Goal: Information Seeking & Learning: Learn about a topic

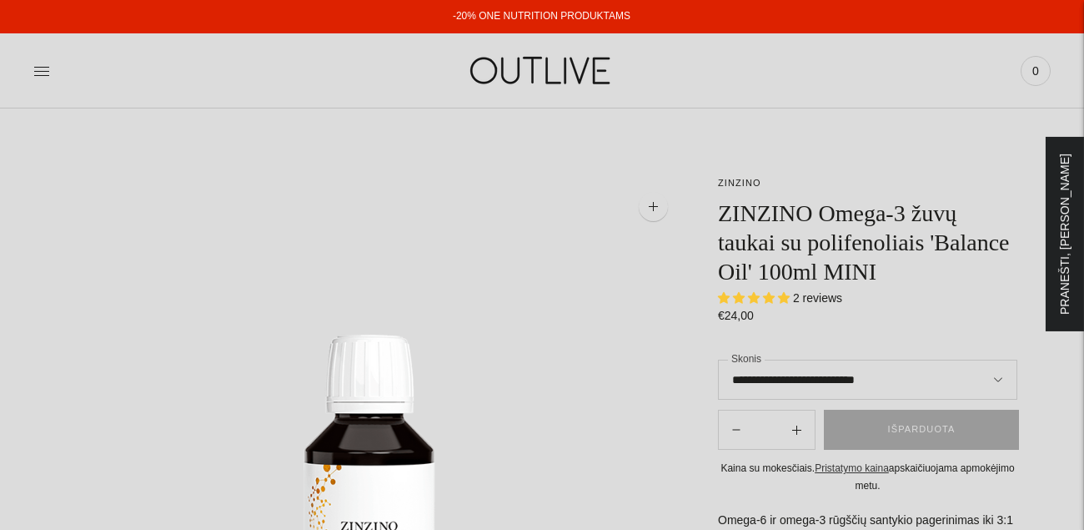
select select "**********"
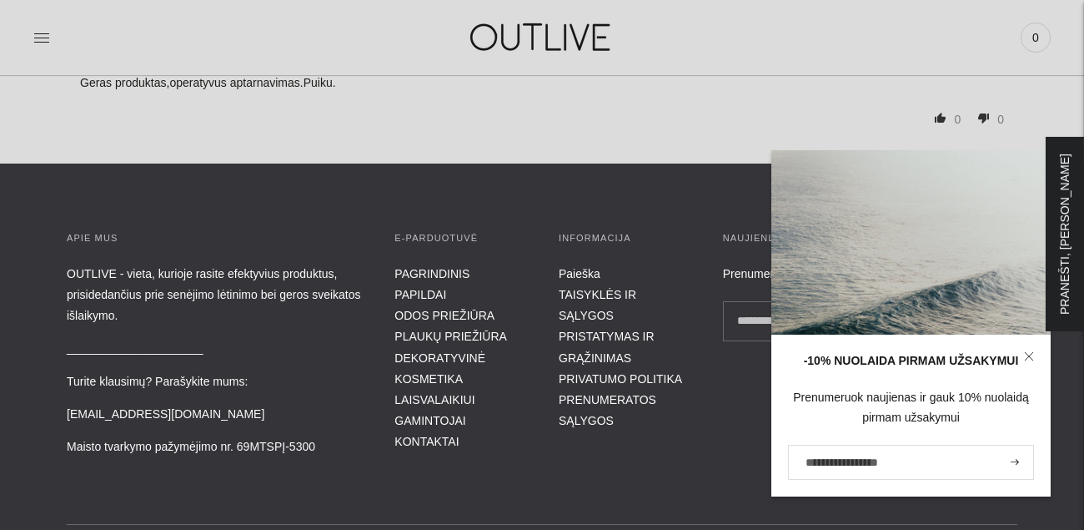
scroll to position [2002, 0]
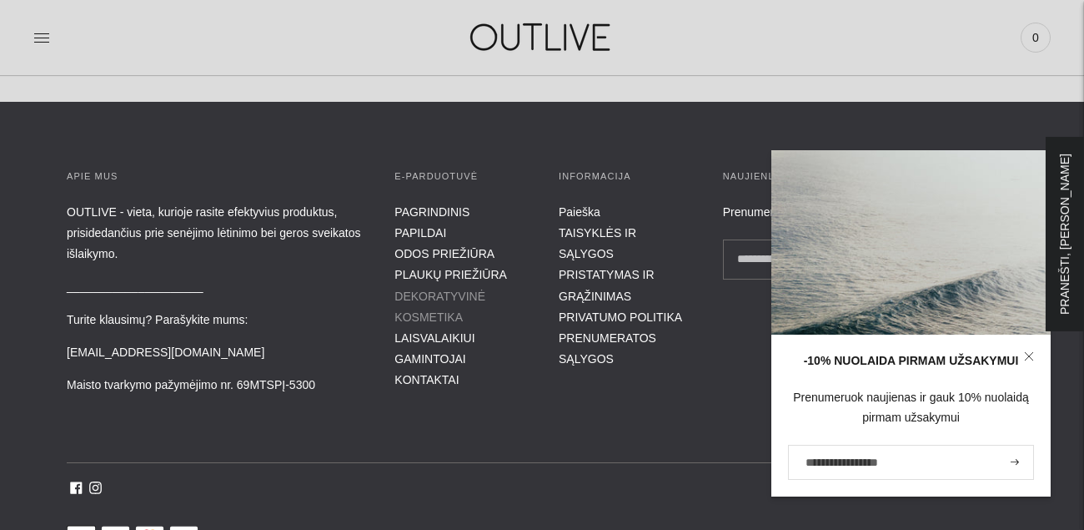
click at [419, 291] on link "DEKORATYVINĖ KOSMETIKA" at bounding box center [440, 306] width 91 height 34
click at [423, 250] on link "ODOS PRIEŽIŪRA" at bounding box center [445, 253] width 100 height 13
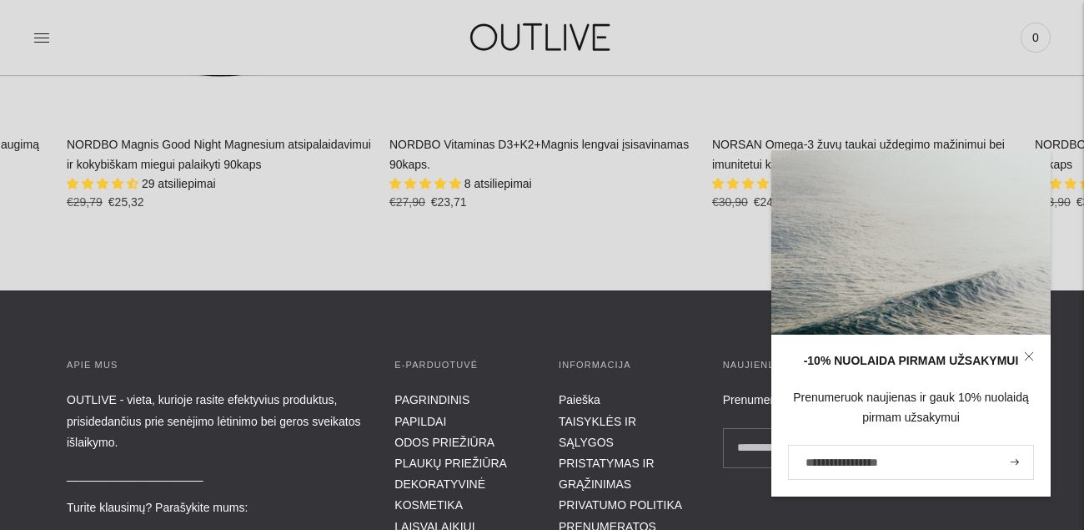
scroll to position [2669, 0]
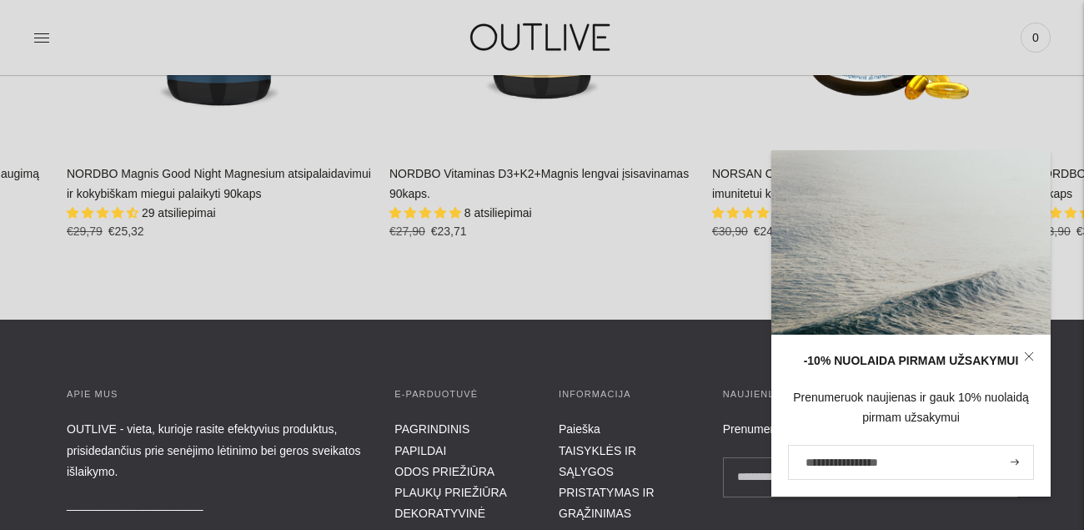
click at [1027, 351] on icon at bounding box center [1029, 356] width 10 height 10
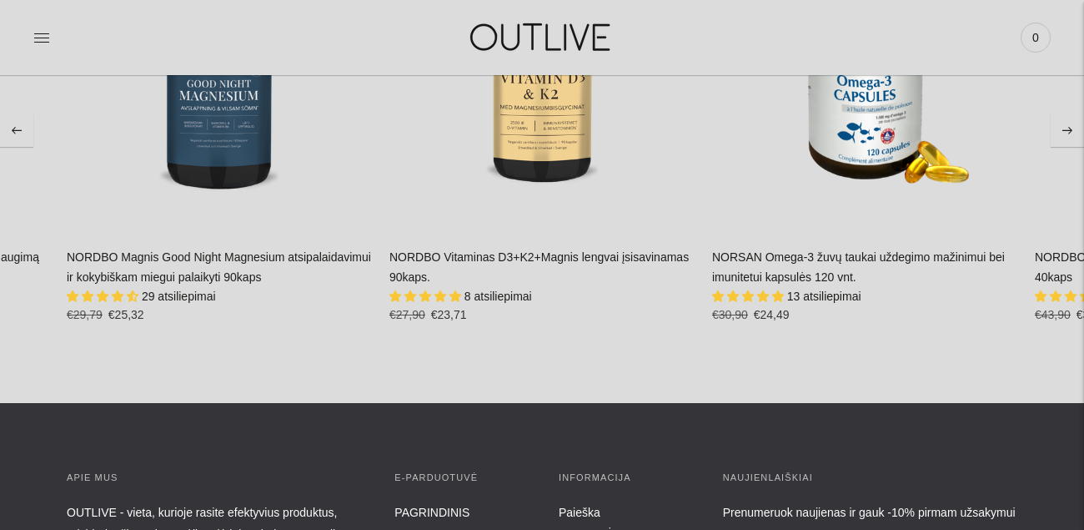
scroll to position [2503, 0]
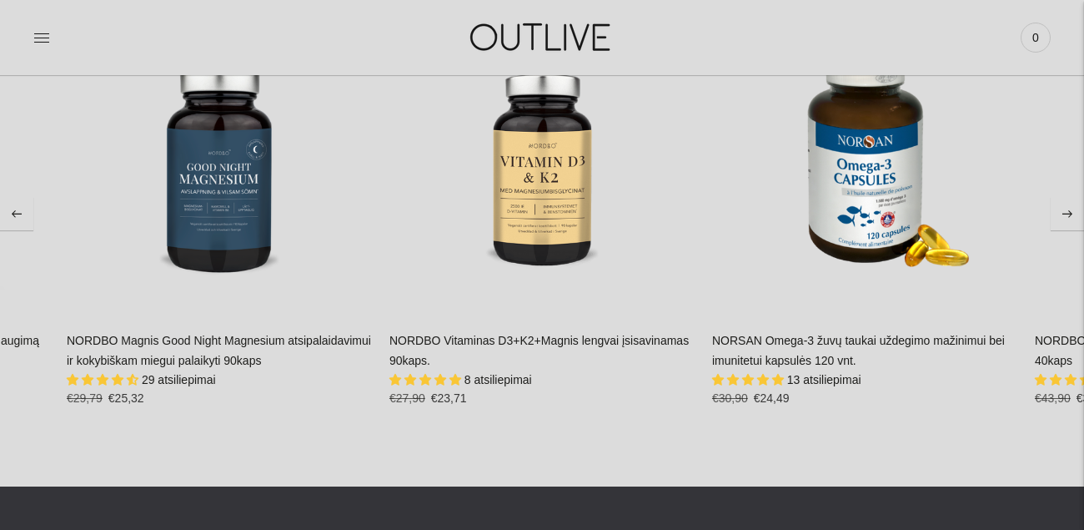
click at [1072, 208] on button "Move to next carousel slide" at bounding box center [1067, 213] width 33 height 33
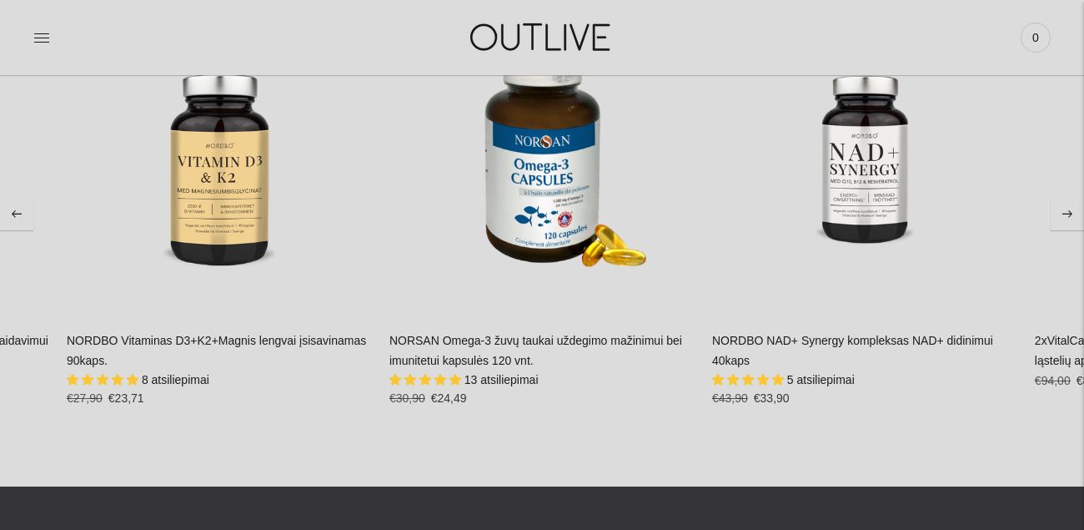
click at [1069, 209] on button "Move to next carousel slide" at bounding box center [1067, 213] width 33 height 33
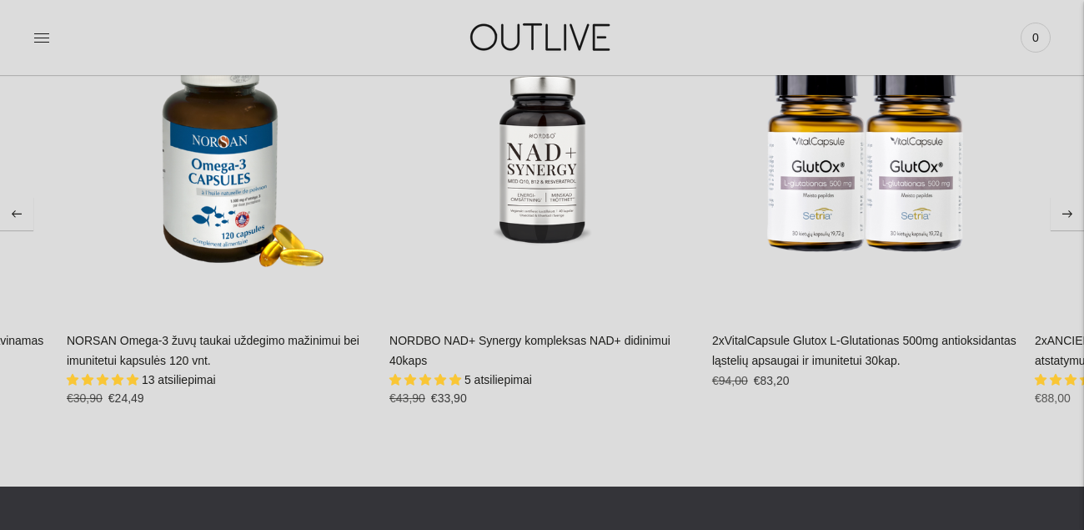
click at [1058, 209] on button "Move to next carousel slide" at bounding box center [1067, 213] width 33 height 33
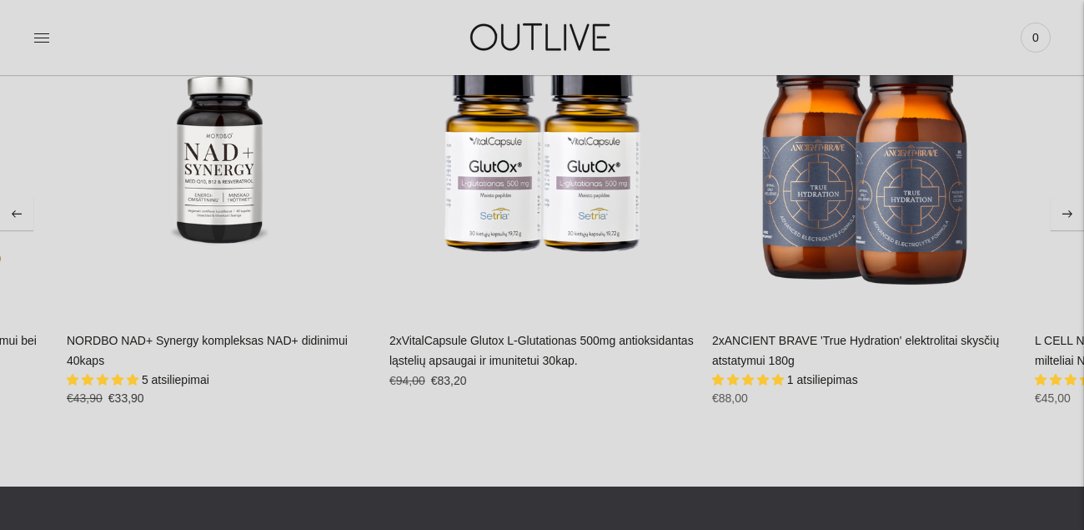
click at [1058, 209] on button "Move to next carousel slide" at bounding box center [1067, 213] width 33 height 33
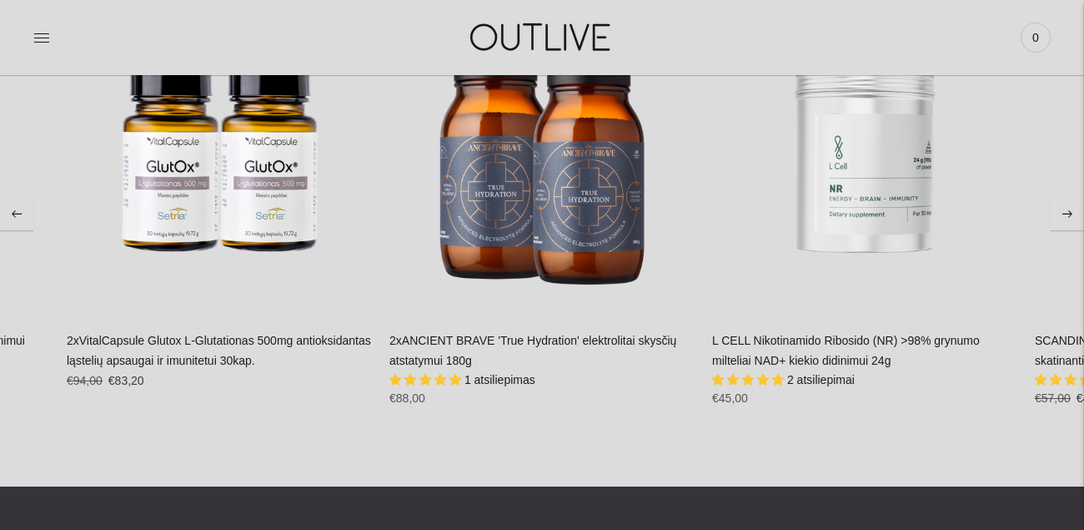
click at [1058, 209] on button "Move to next carousel slide" at bounding box center [1067, 213] width 33 height 33
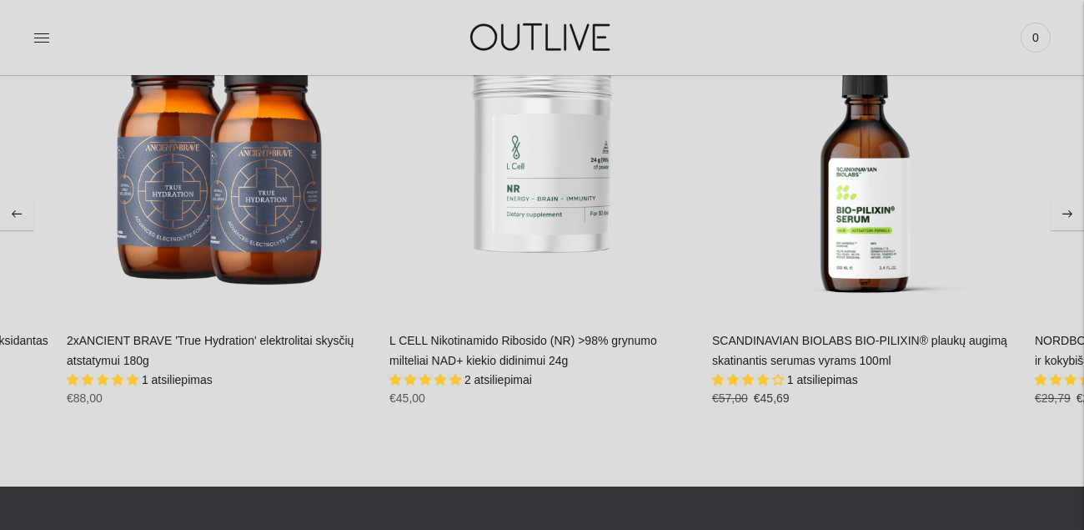
click at [1058, 209] on button "Move to next carousel slide" at bounding box center [1067, 213] width 33 height 33
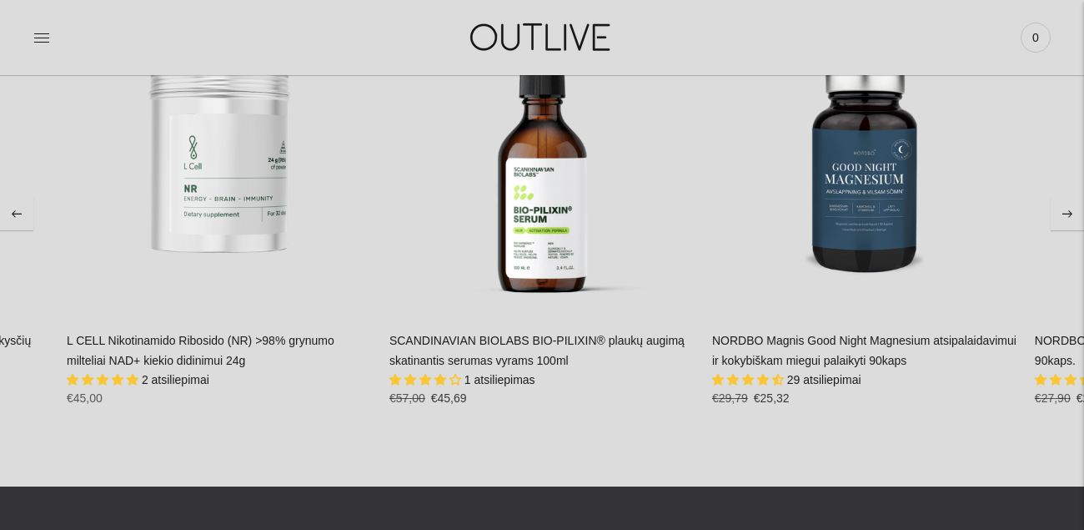
click at [1058, 209] on button "Move to next carousel slide" at bounding box center [1067, 213] width 33 height 33
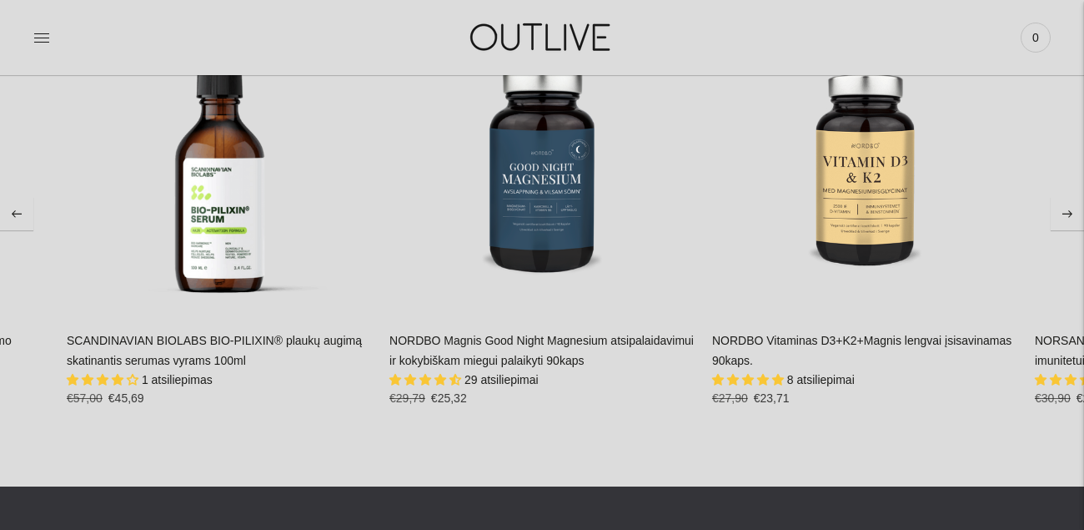
click at [1058, 208] on button "Move to next carousel slide" at bounding box center [1067, 213] width 33 height 33
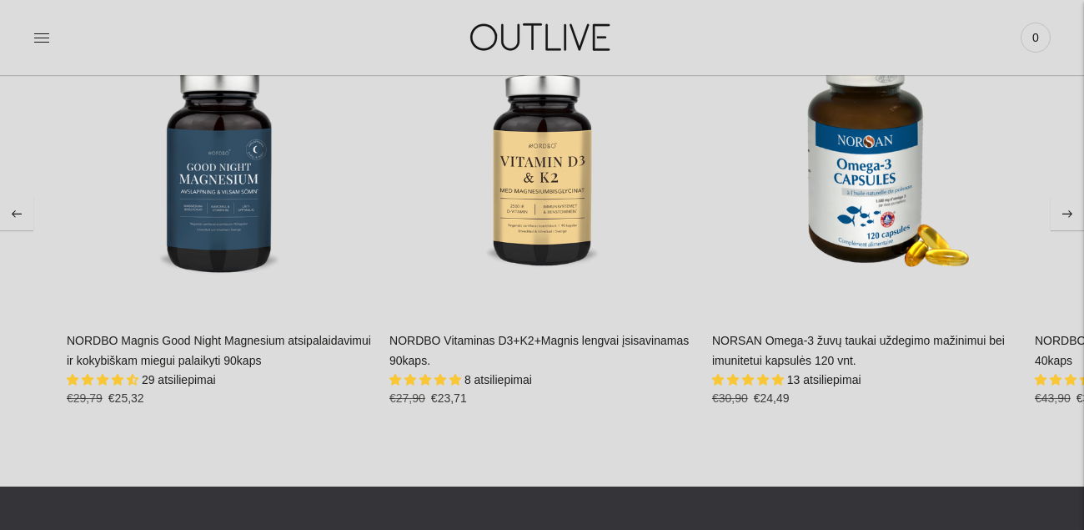
click at [1058, 208] on button "Move to next carousel slide" at bounding box center [1067, 213] width 33 height 33
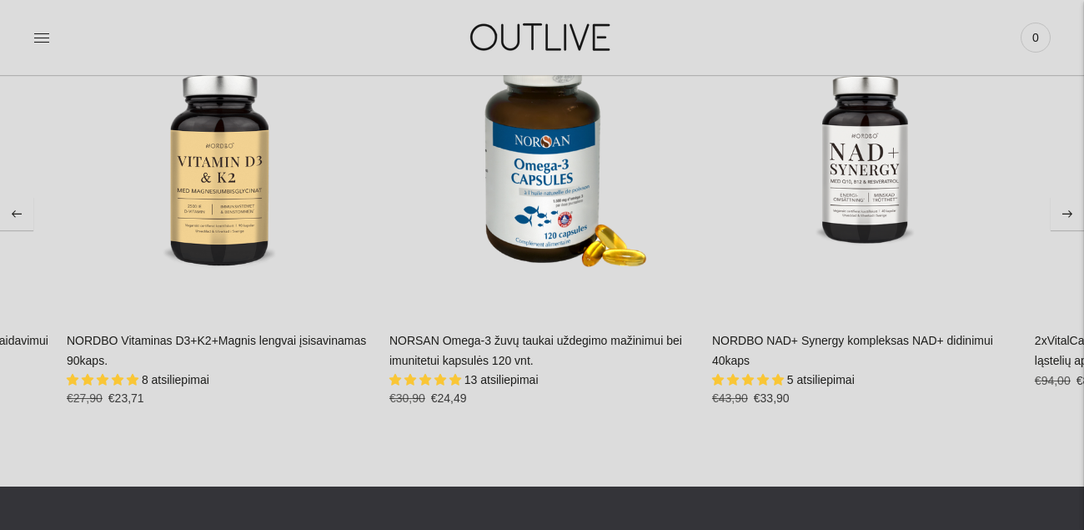
click at [1058, 208] on button "Move to next carousel slide" at bounding box center [1067, 213] width 33 height 33
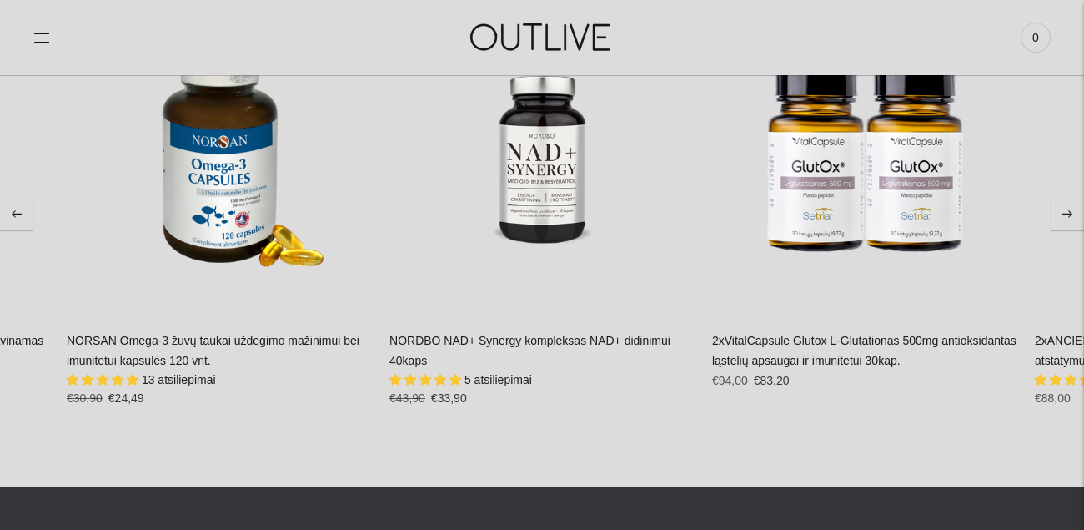
click at [1058, 204] on button "Move to next carousel slide" at bounding box center [1067, 213] width 33 height 33
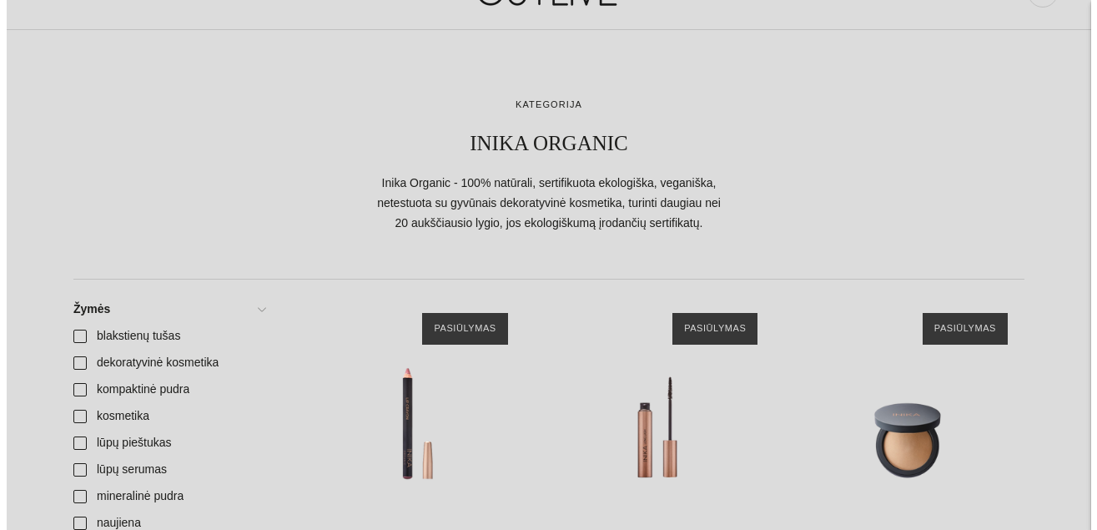
scroll to position [0, 0]
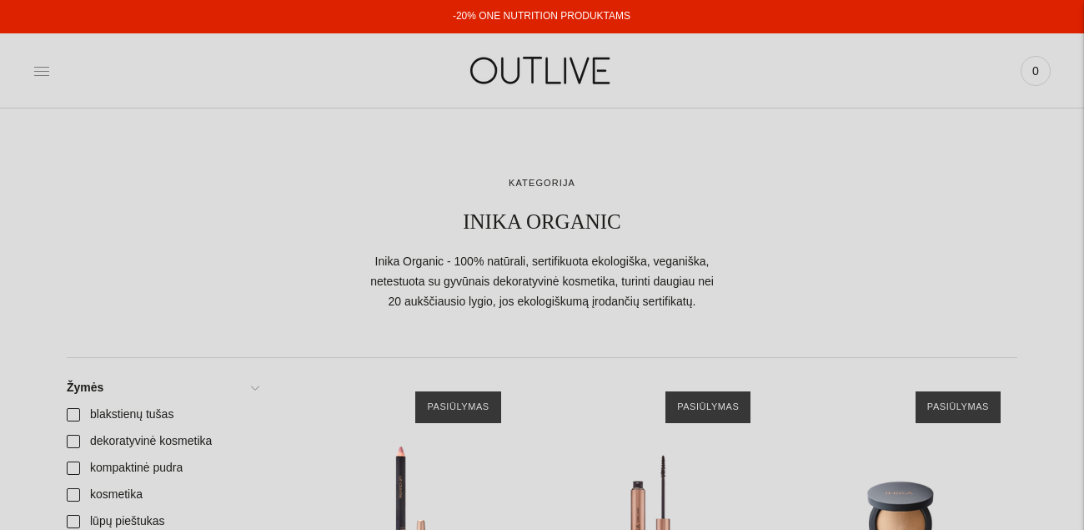
click at [44, 73] on icon at bounding box center [41, 71] width 17 height 17
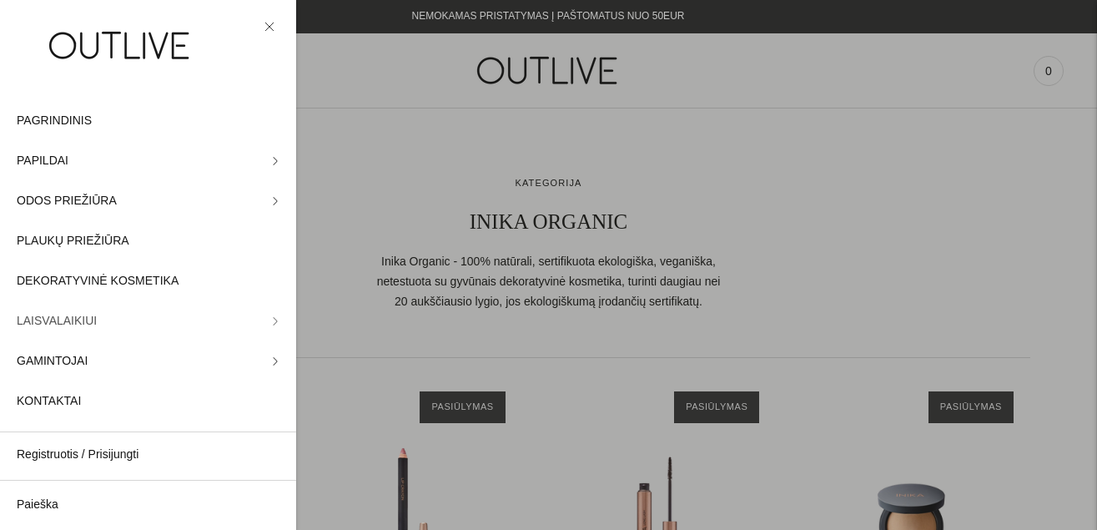
click at [62, 316] on span "LAISVALAIKIUI" at bounding box center [57, 321] width 80 height 20
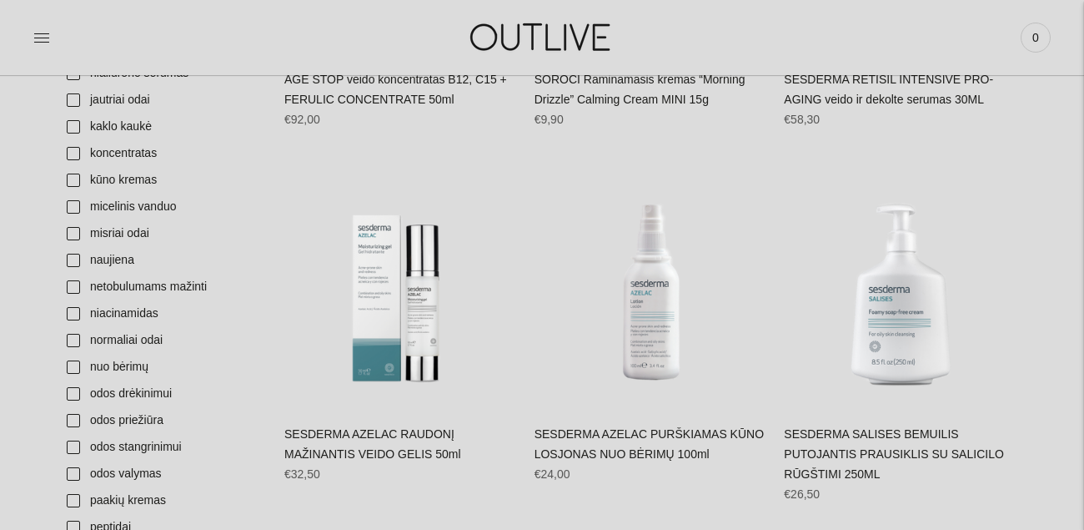
scroll to position [1001, 0]
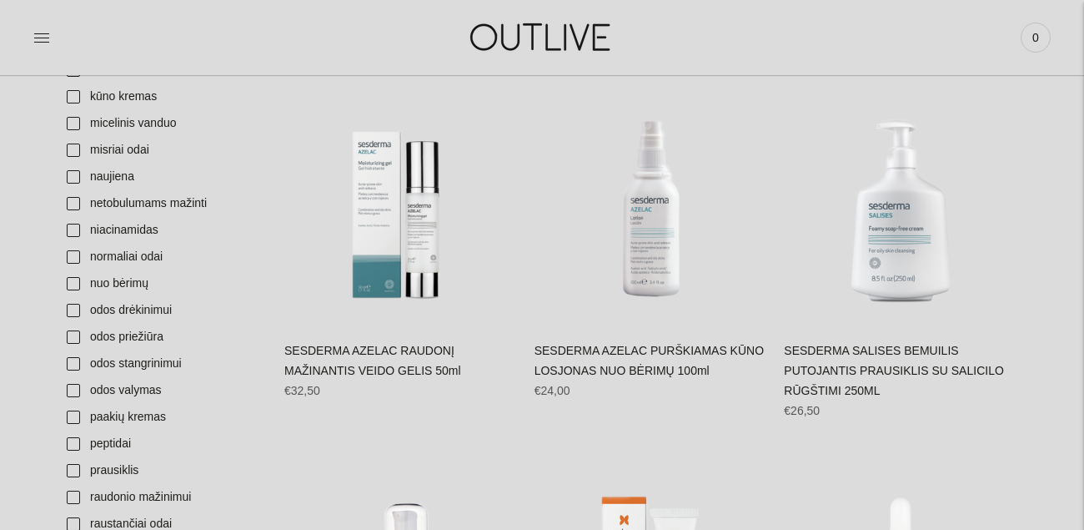
click at [621, 351] on link "SESDERMA AZELAC PURŠKIAMAS KŪNO LOSJONAS NUO BĖRIMŲ 100ml" at bounding box center [649, 360] width 229 height 33
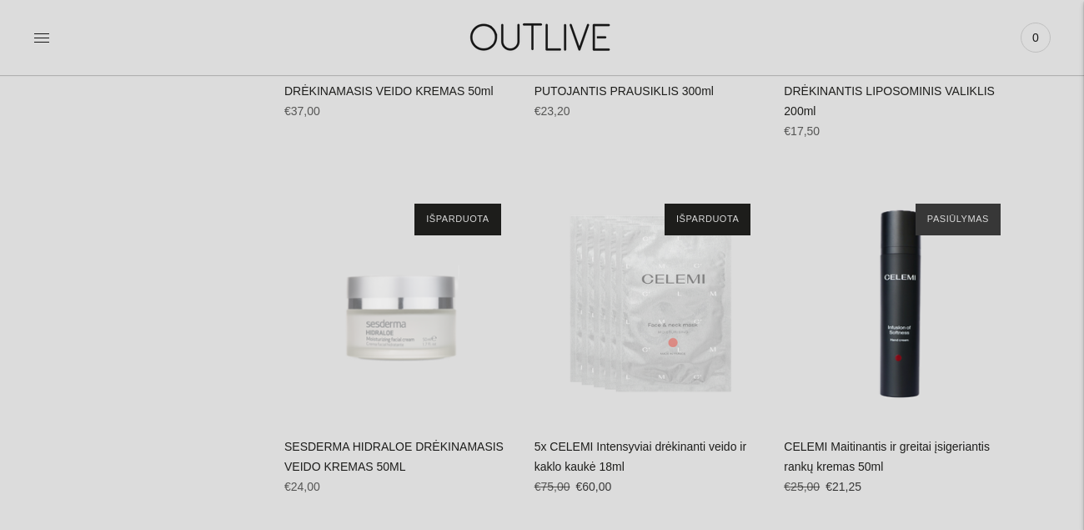
scroll to position [2419, 0]
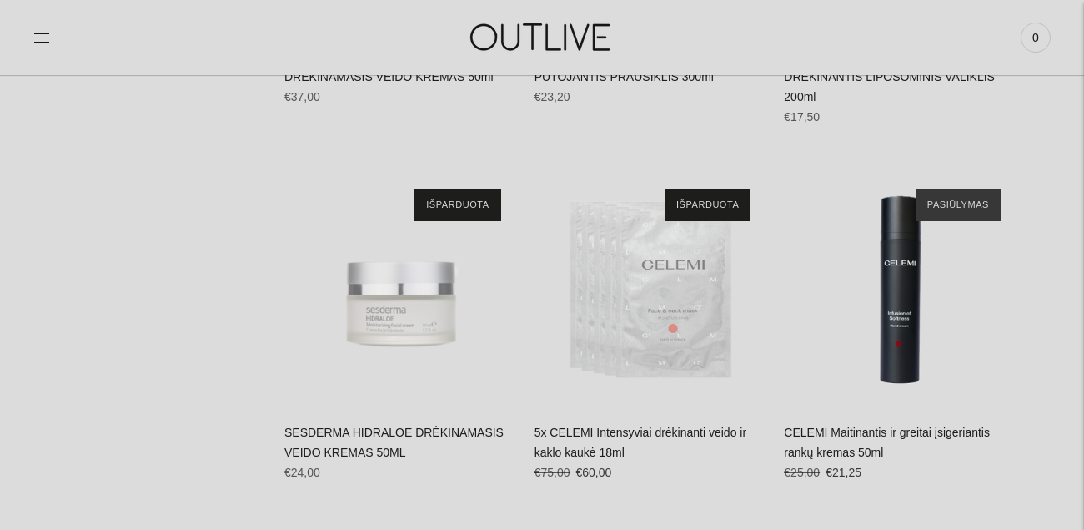
click at [408, 266] on img "SESDERMA HIDRALOE DRĖKINAMASIS VEIDO KREMAS 50ML\a" at bounding box center [401, 290] width 234 height 234
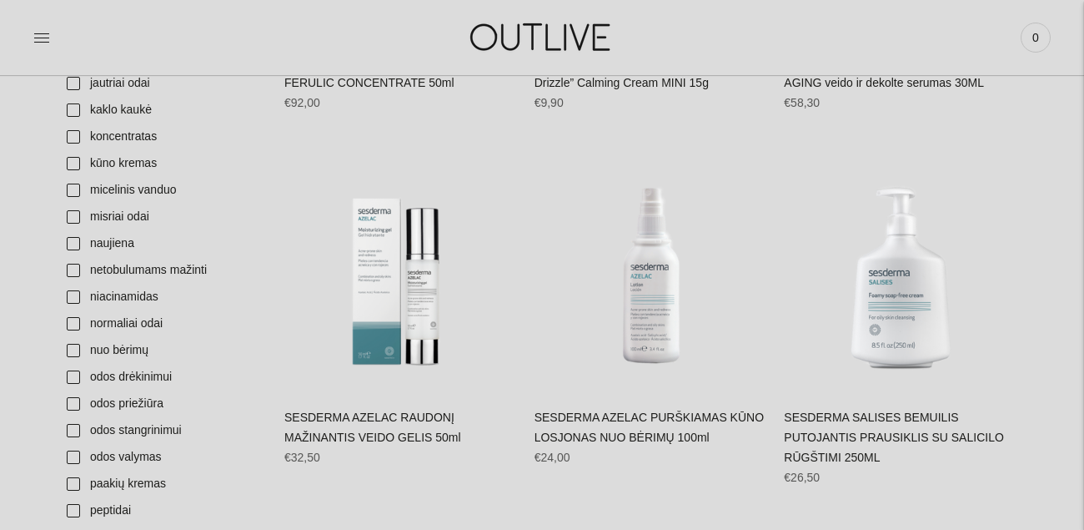
scroll to position [918, 0]
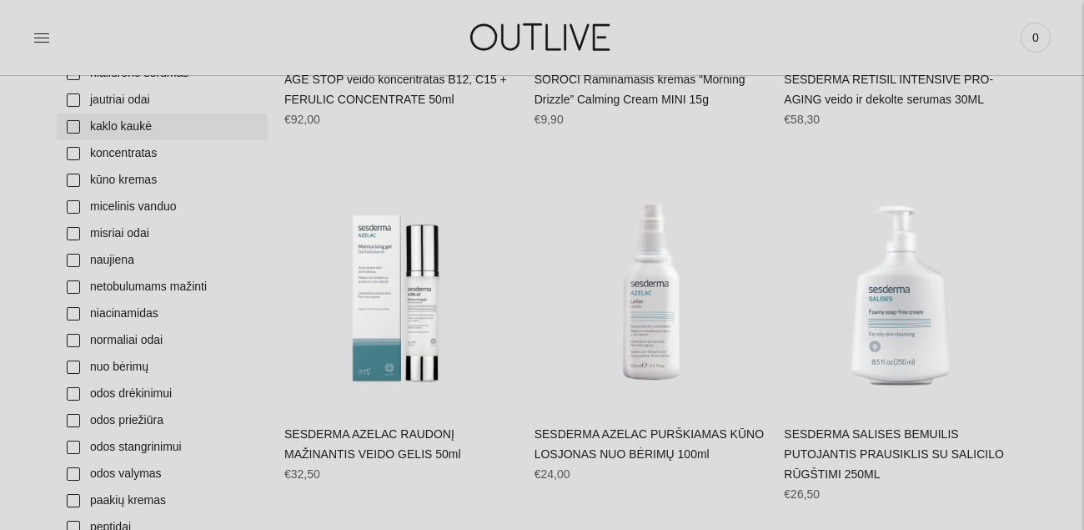
click at [76, 125] on link "kaklo kaukė" at bounding box center [162, 126] width 211 height 27
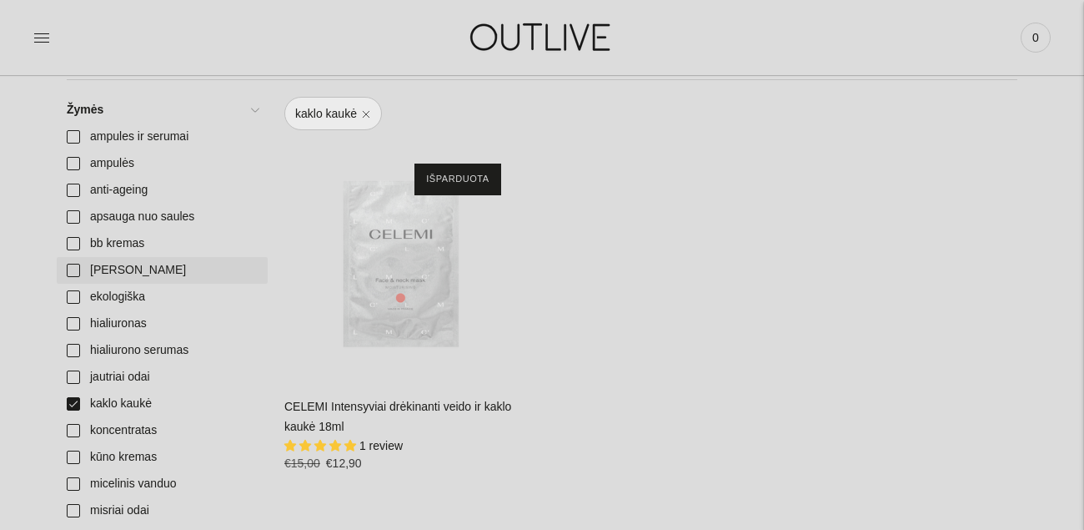
scroll to position [584, 0]
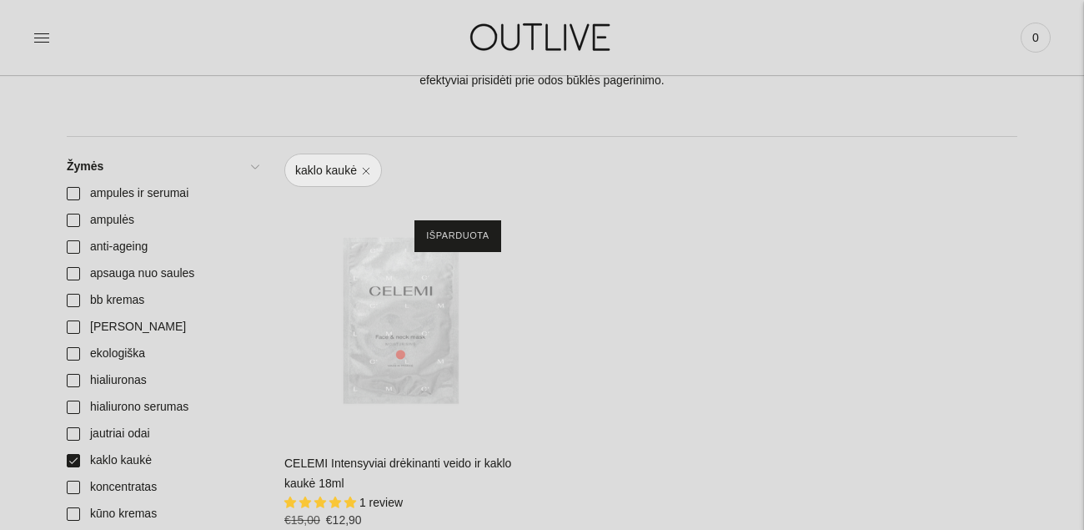
scroll to position [918, 0]
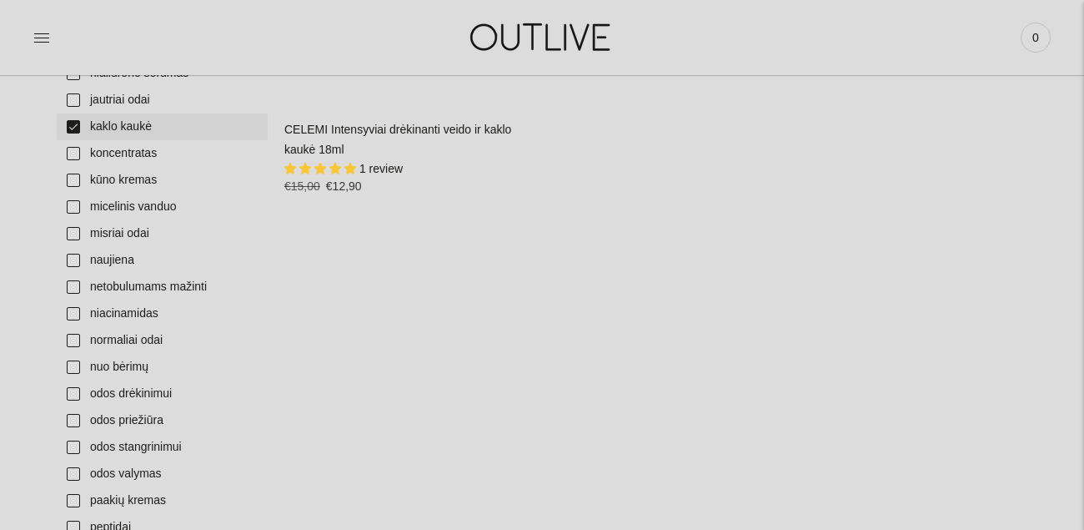
click at [69, 128] on link "kaklo kaukė" at bounding box center [162, 126] width 211 height 27
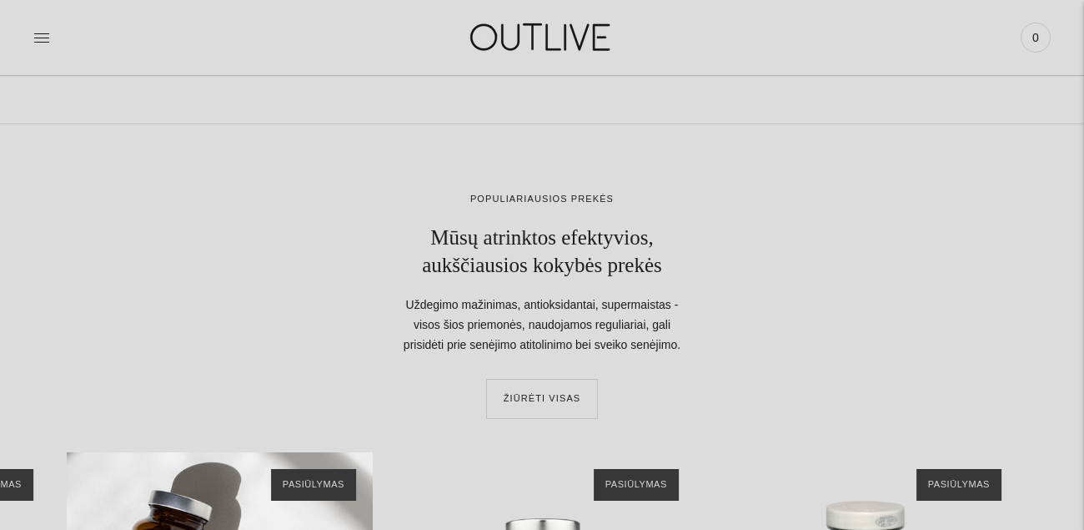
scroll to position [9092, 0]
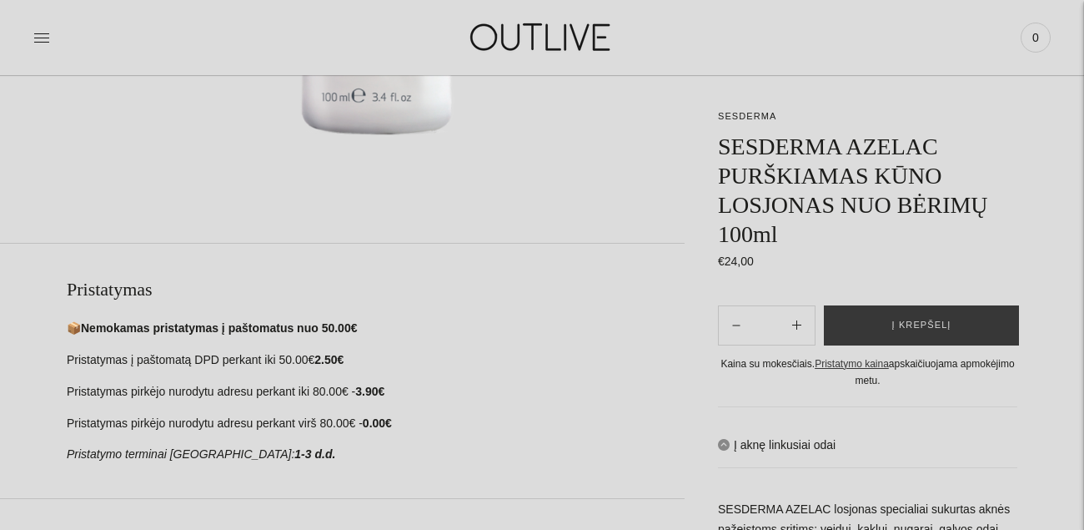
scroll to position [918, 0]
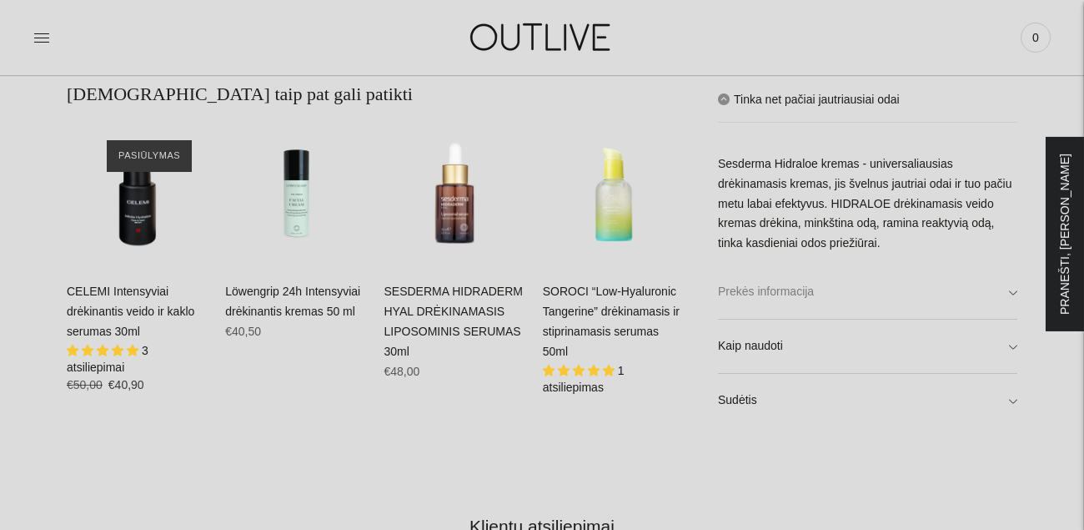
scroll to position [1084, 0]
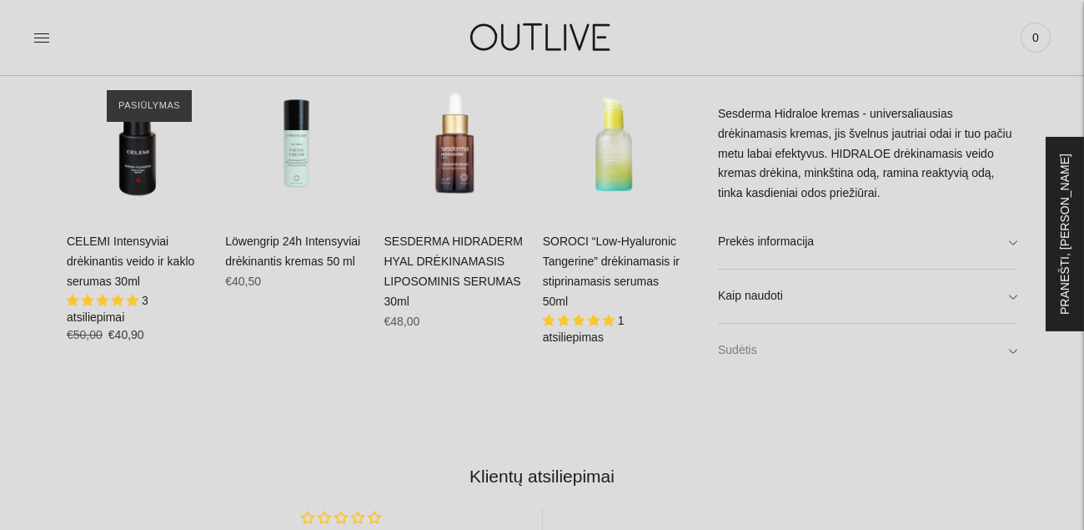
click at [1010, 354] on link "Sudėtis" at bounding box center [867, 350] width 299 height 53
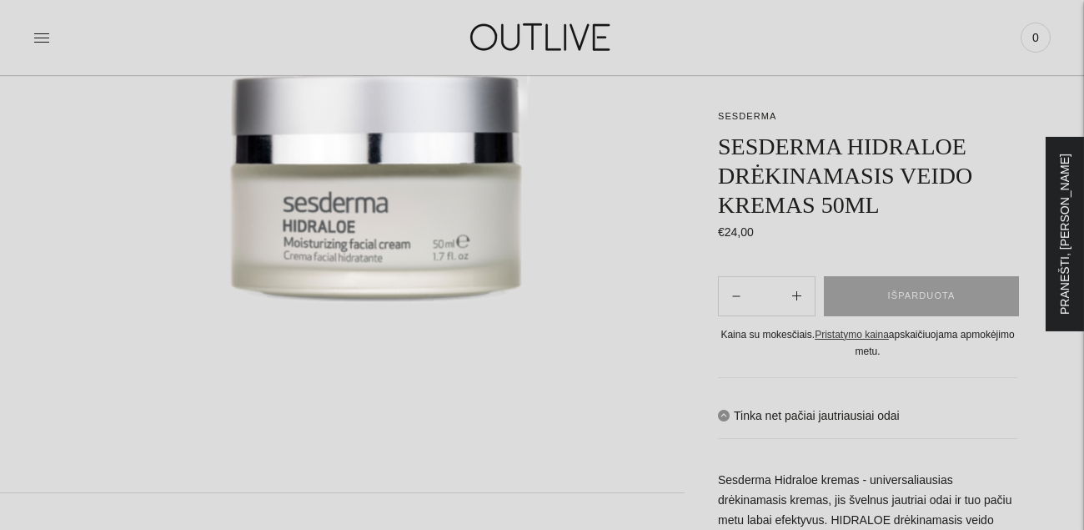
scroll to position [334, 0]
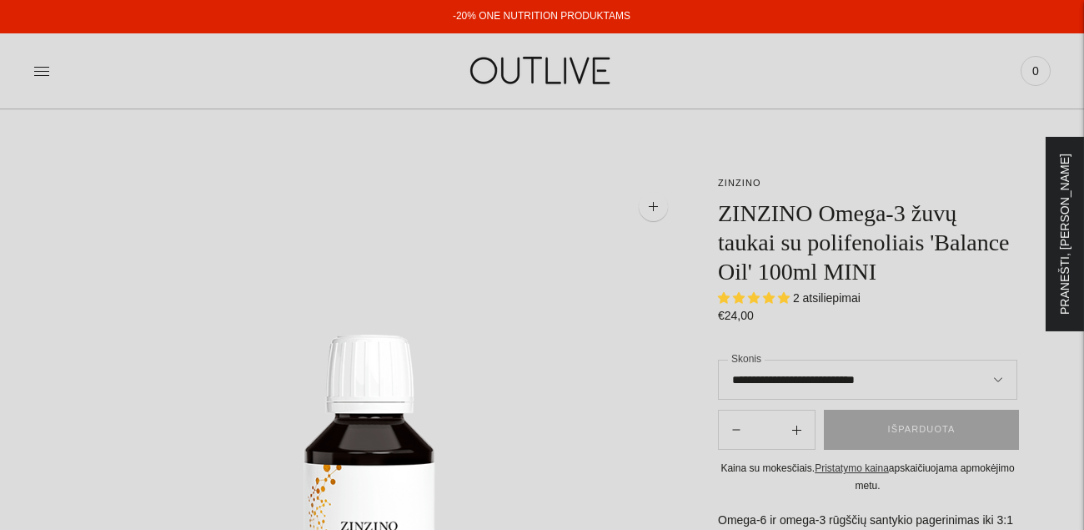
select select "**********"
